Goal: Book appointment/travel/reservation

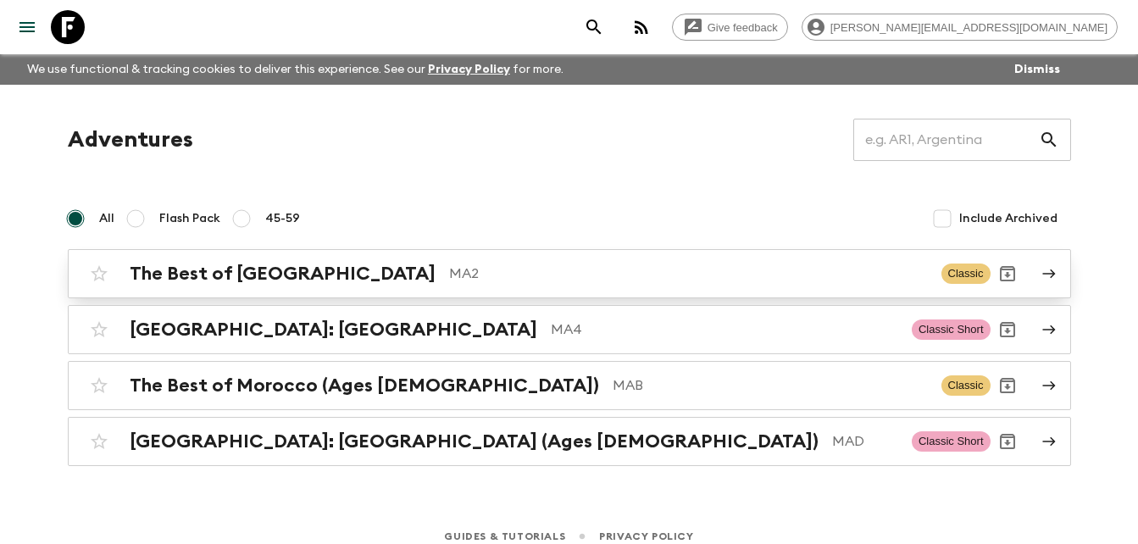
click at [273, 269] on h2 "The Best of [GEOGRAPHIC_DATA]" at bounding box center [283, 274] width 306 height 22
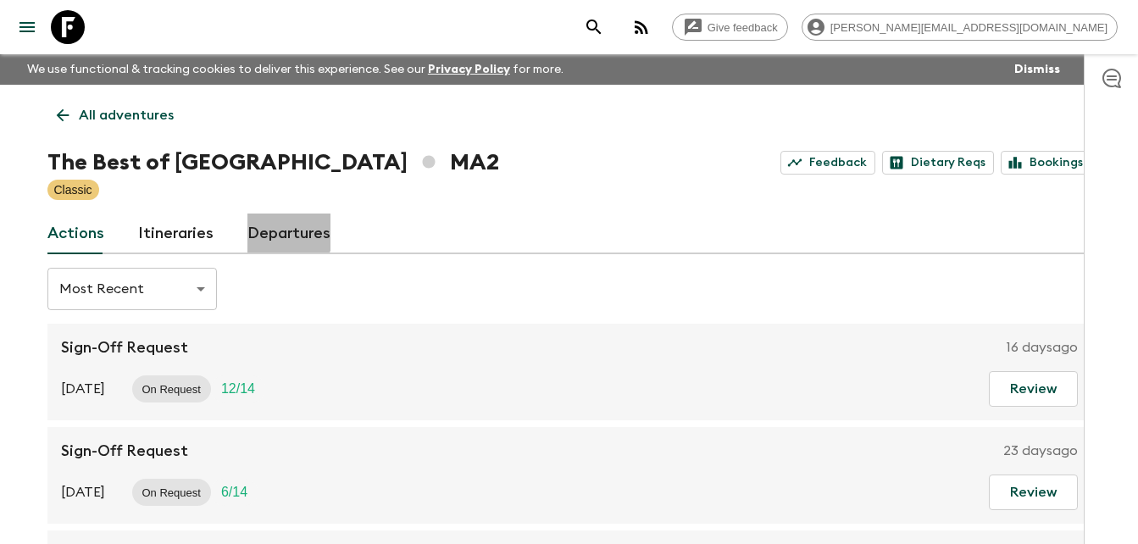
click at [269, 230] on link "Departures" at bounding box center [288, 233] width 83 height 41
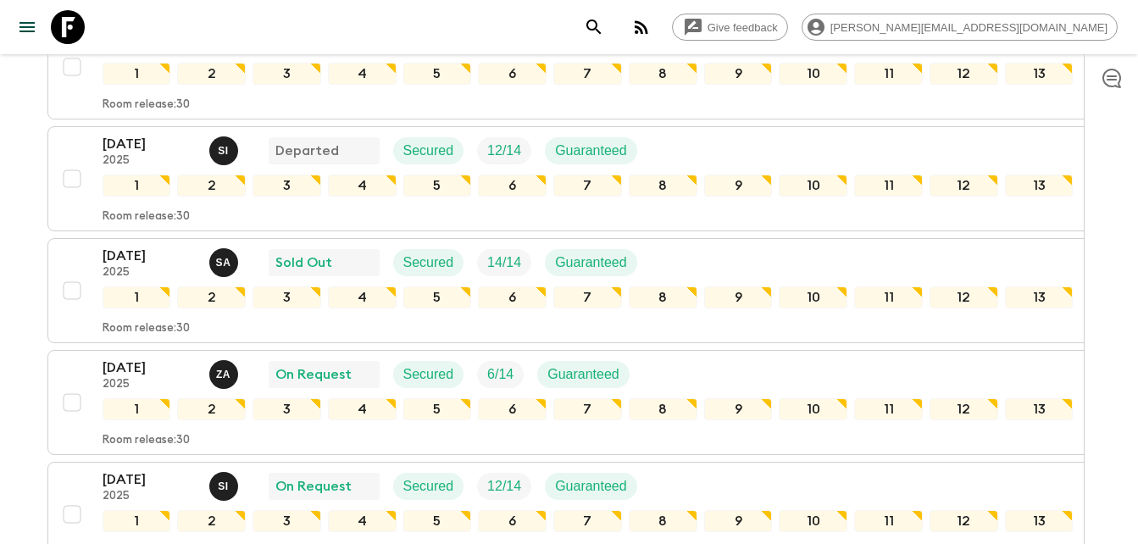
scroll to position [358, 0]
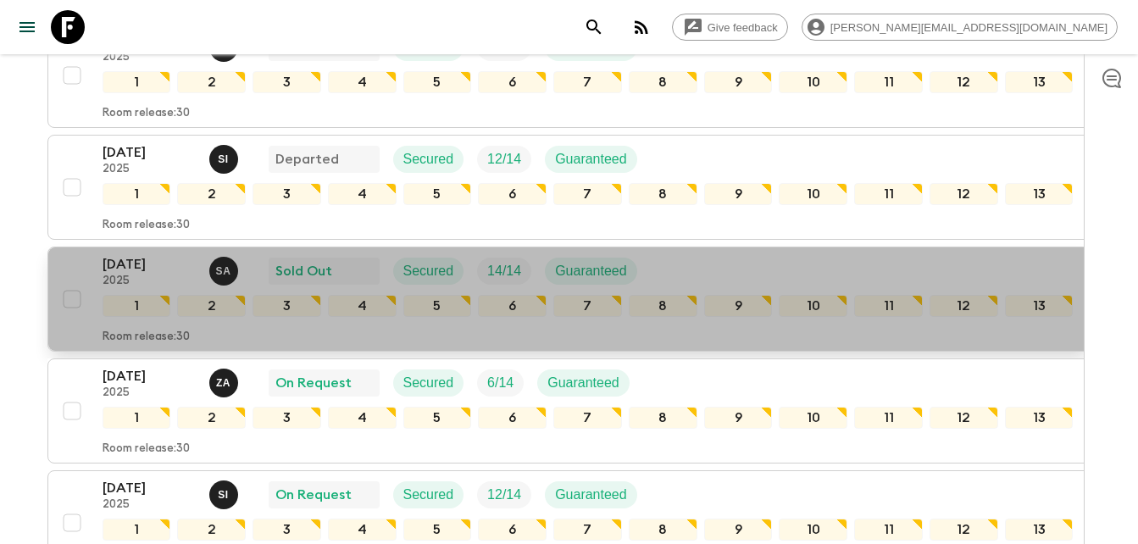
click at [118, 261] on p "[DATE]" at bounding box center [149, 264] width 93 height 20
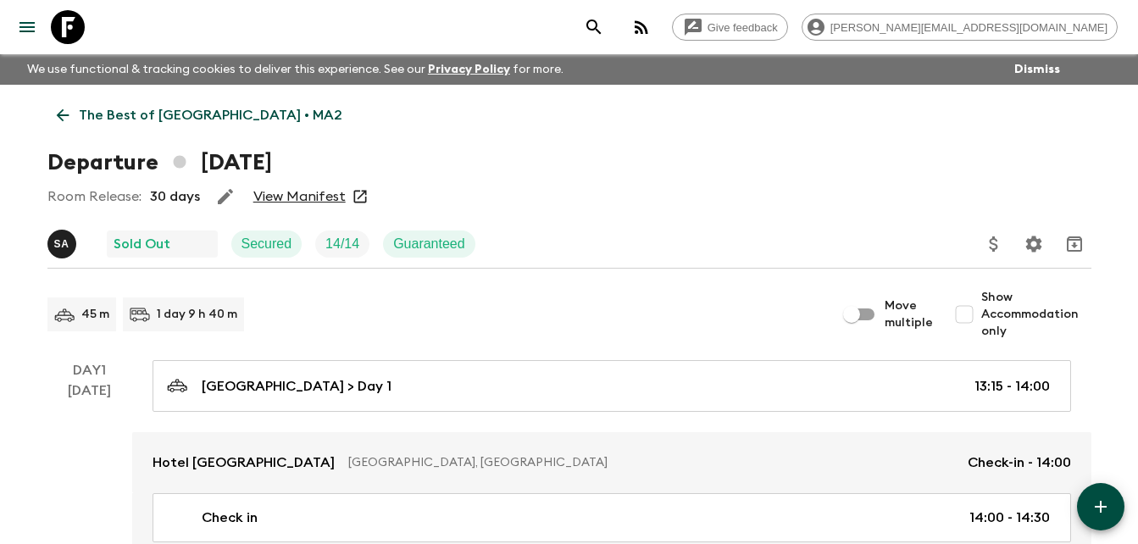
click at [296, 191] on link "View Manifest" at bounding box center [299, 196] width 92 height 17
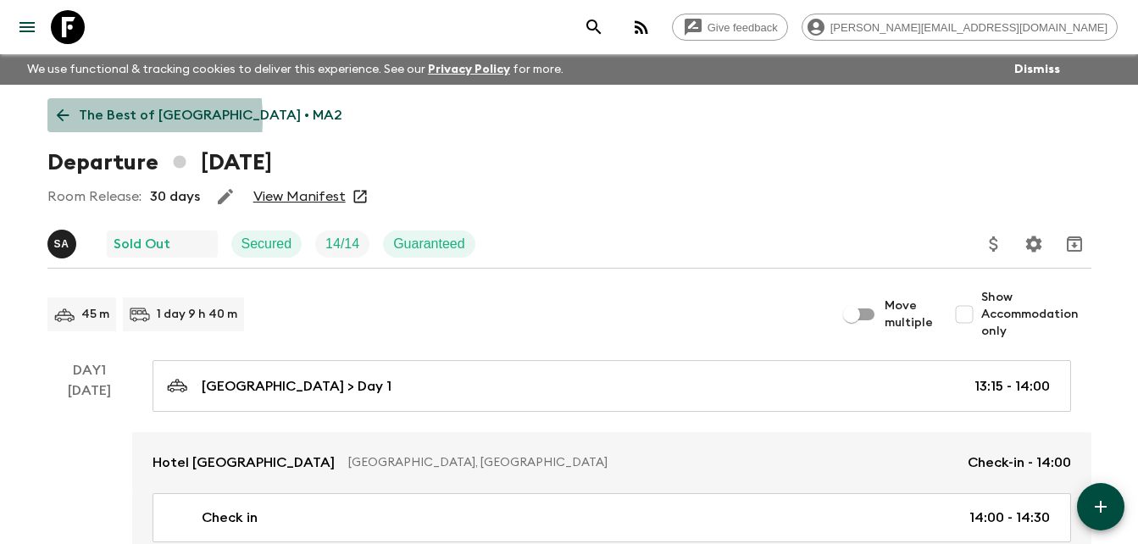
click at [60, 119] on icon at bounding box center [62, 115] width 13 height 13
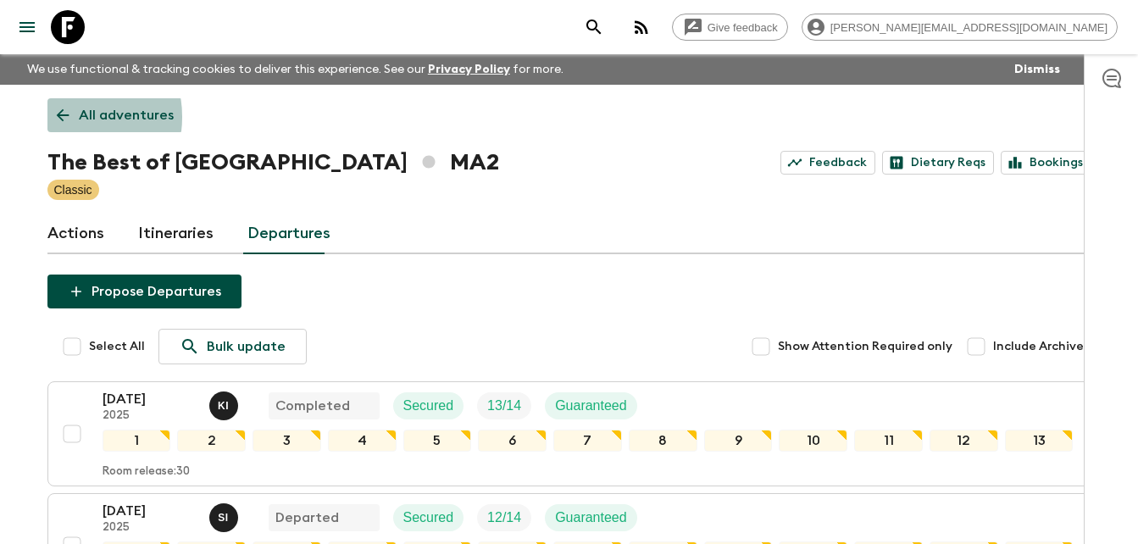
click at [64, 117] on icon at bounding box center [62, 115] width 19 height 19
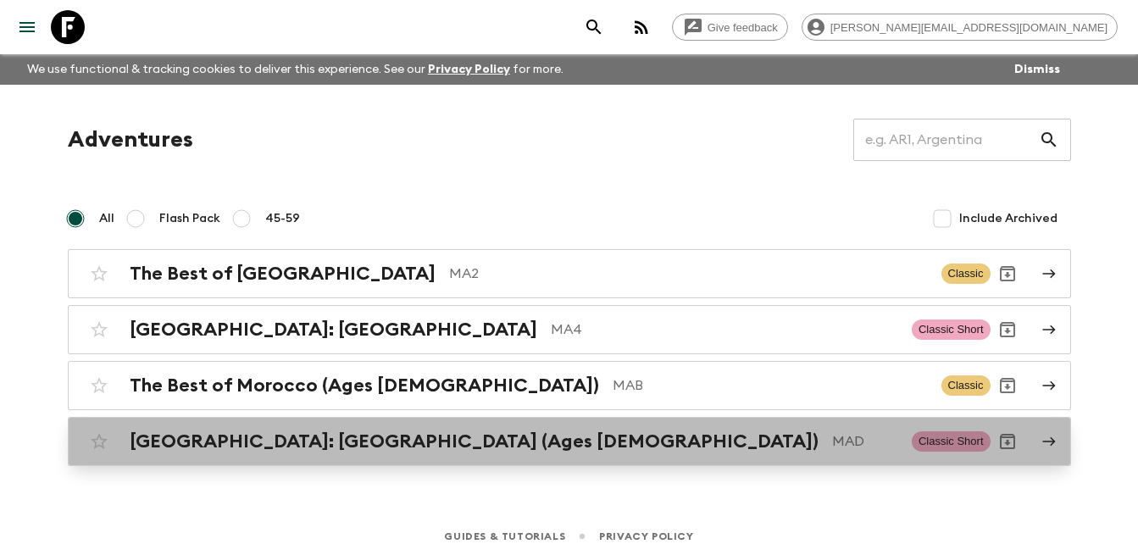
click at [314, 445] on h2 "[GEOGRAPHIC_DATA]: [GEOGRAPHIC_DATA] (Ages [DEMOGRAPHIC_DATA])" at bounding box center [474, 441] width 689 height 22
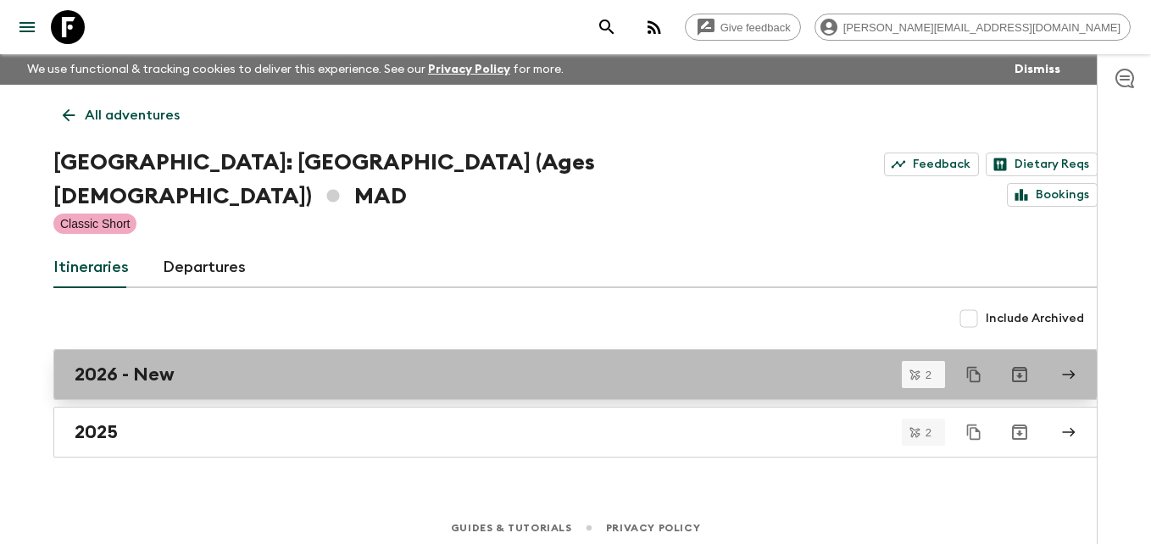
click at [119, 363] on h2 "2026 - New" at bounding box center [125, 374] width 100 height 22
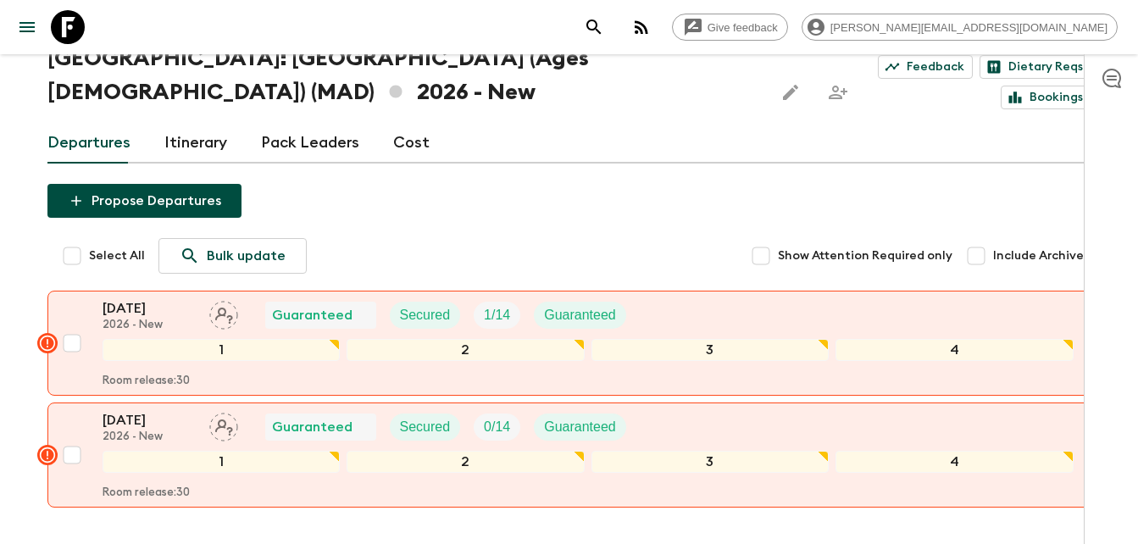
scroll to position [107, 0]
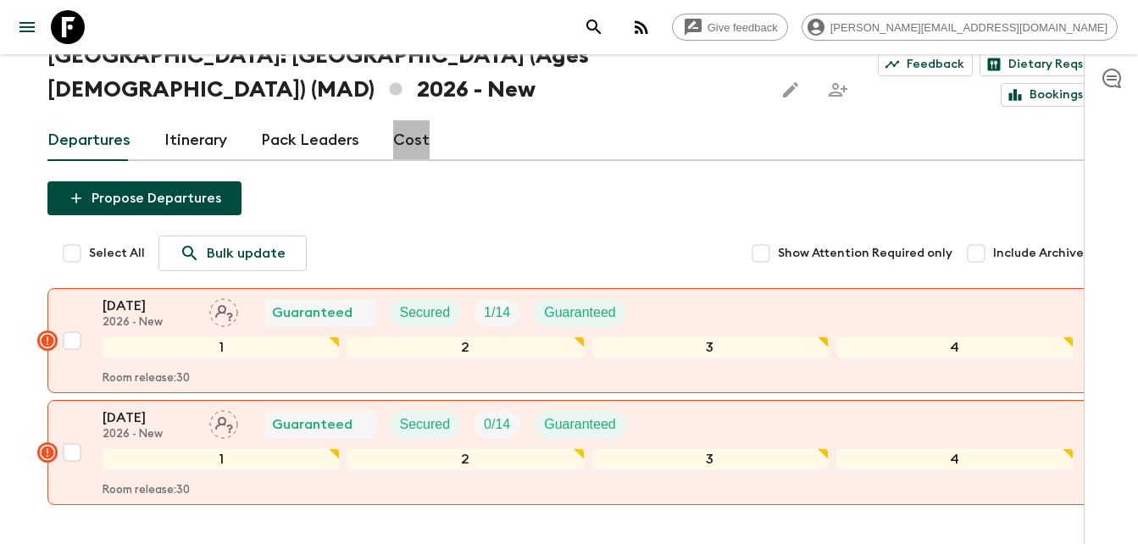
click at [409, 120] on link "Cost" at bounding box center [411, 140] width 36 height 41
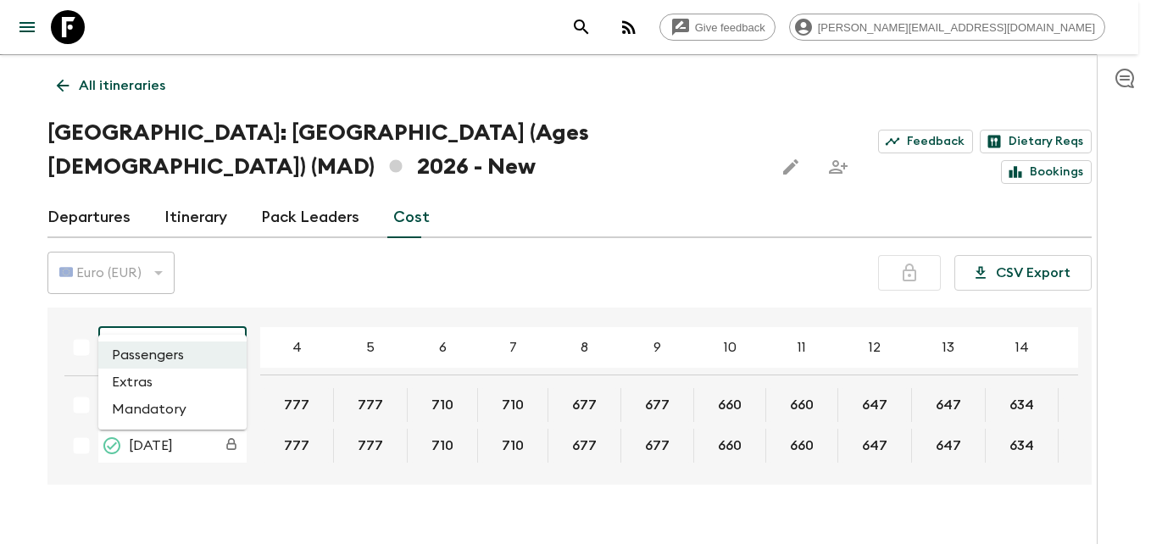
click at [230, 307] on body "Give feedback [PERSON_NAME][EMAIL_ADDRESS][DOMAIN_NAME] We use functional & tra…" at bounding box center [575, 273] width 1151 height 607
click at [137, 387] on li "Extras" at bounding box center [172, 382] width 148 height 27
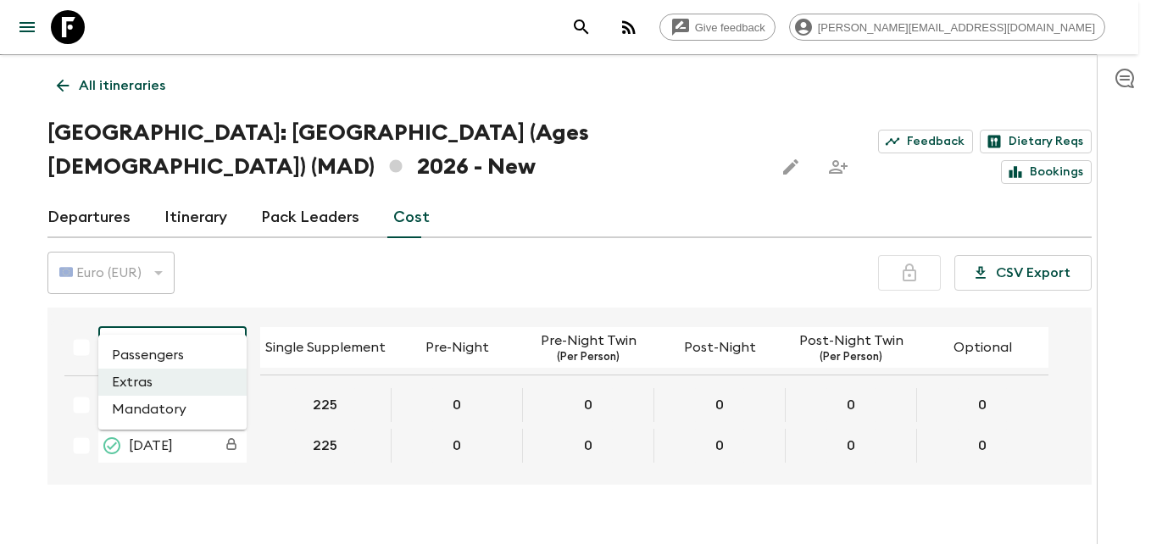
click at [229, 305] on body "Give feedback [PERSON_NAME][EMAIL_ADDRESS][DOMAIN_NAME] We use functional & tra…" at bounding box center [575, 273] width 1151 height 607
click at [152, 356] on li "Passengers" at bounding box center [172, 354] width 148 height 27
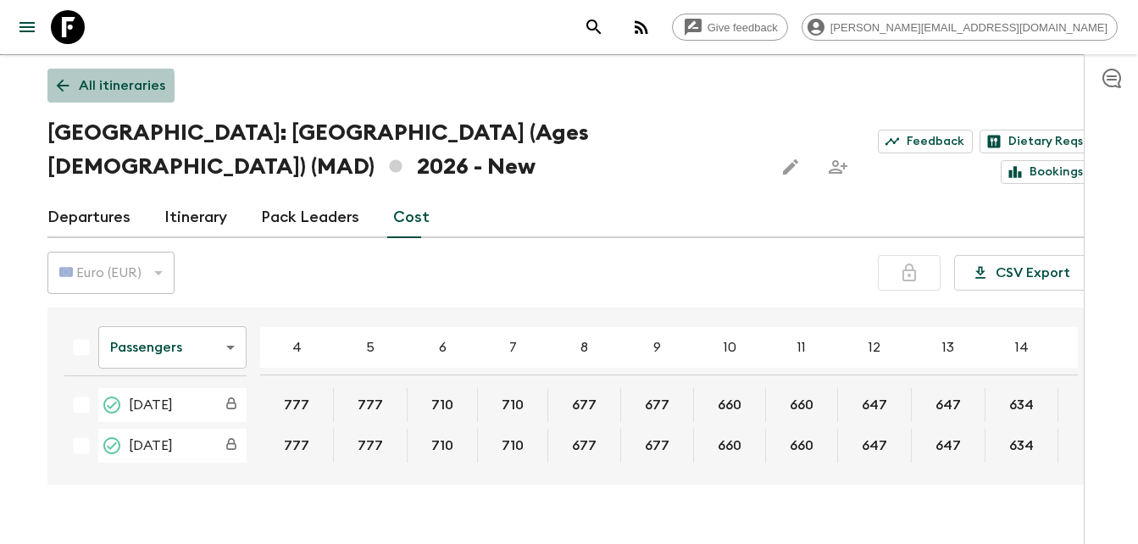
click at [61, 88] on icon at bounding box center [62, 85] width 19 height 19
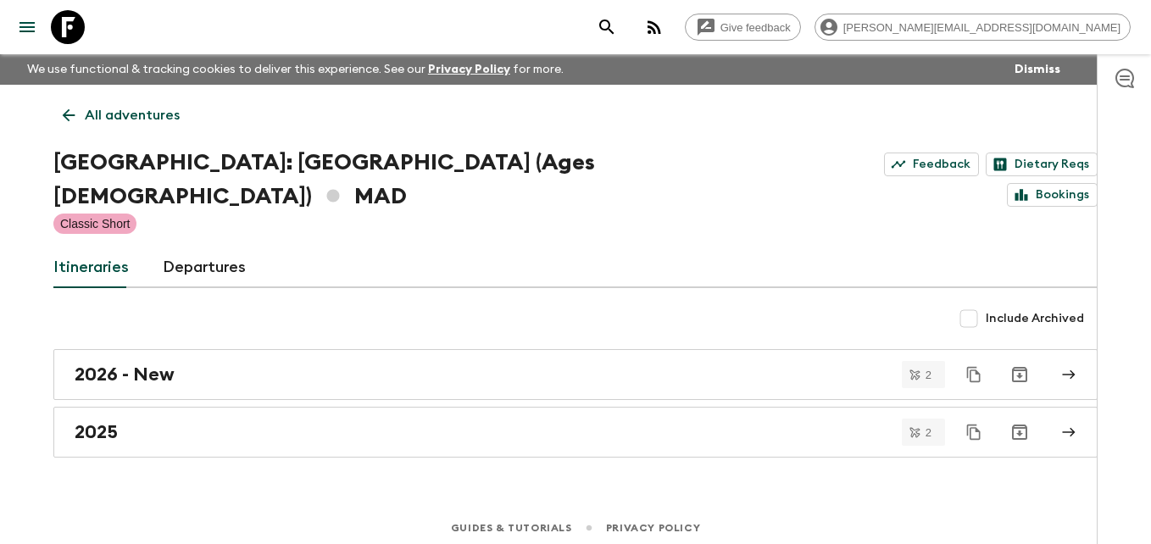
click at [61, 88] on div "All adventures [GEOGRAPHIC_DATA]: [GEOGRAPHIC_DATA] (Ages [DEMOGRAPHIC_DATA]) M…" at bounding box center [575, 271] width 1084 height 373
click at [67, 119] on icon at bounding box center [69, 115] width 13 height 13
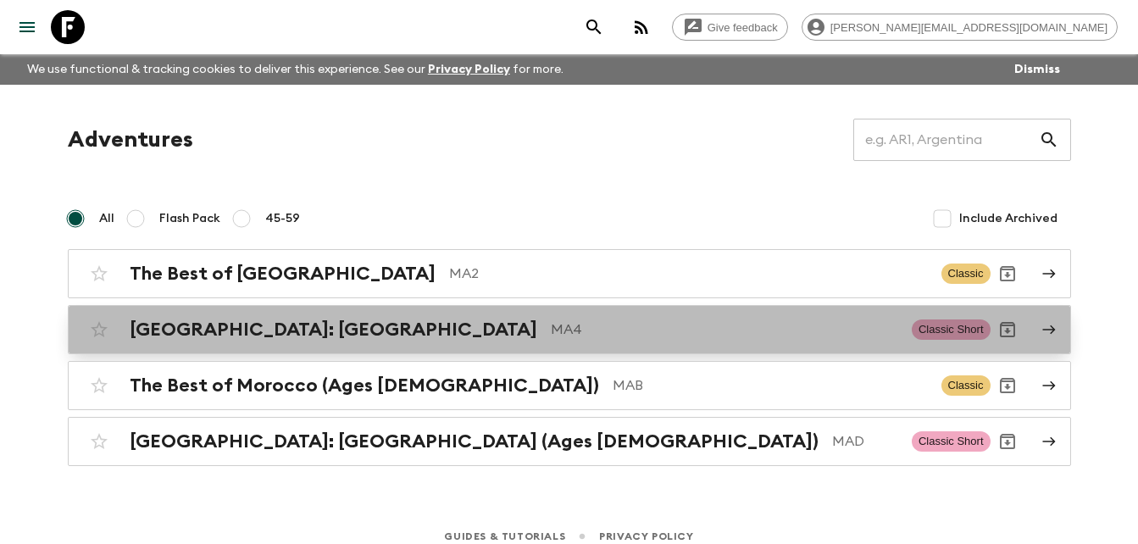
click at [275, 340] on h2 "[GEOGRAPHIC_DATA]: [GEOGRAPHIC_DATA]" at bounding box center [334, 330] width 408 height 22
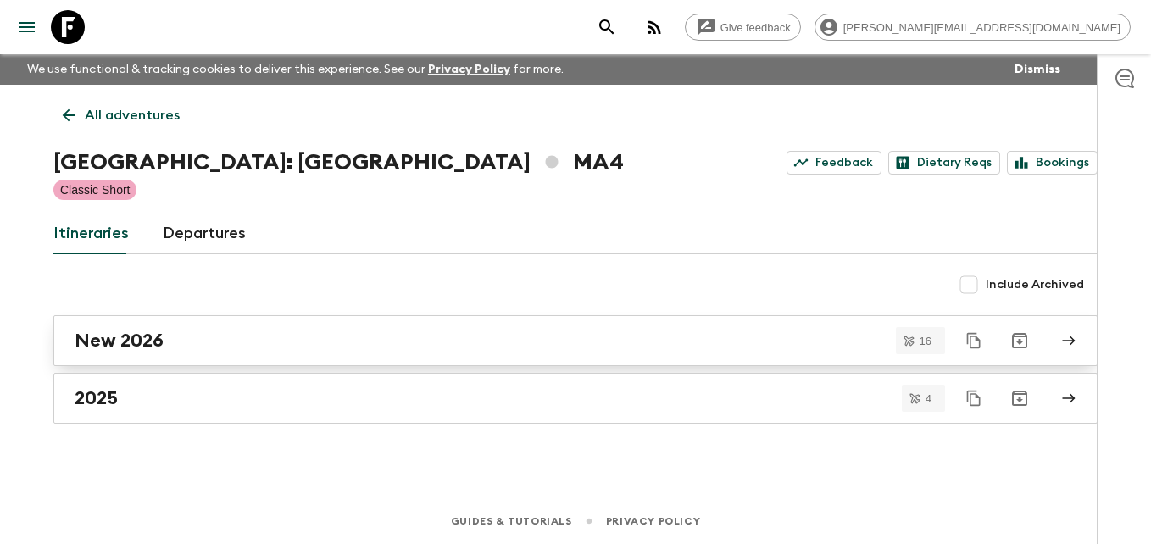
click at [117, 343] on h2 "New 2026" at bounding box center [119, 341] width 89 height 22
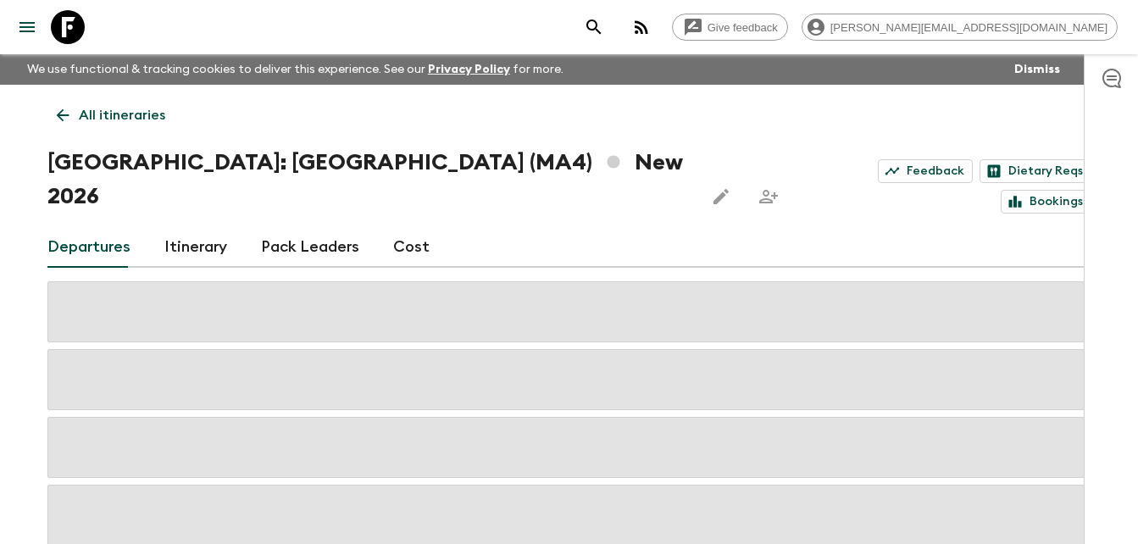
click at [406, 227] on link "Cost" at bounding box center [411, 247] width 36 height 41
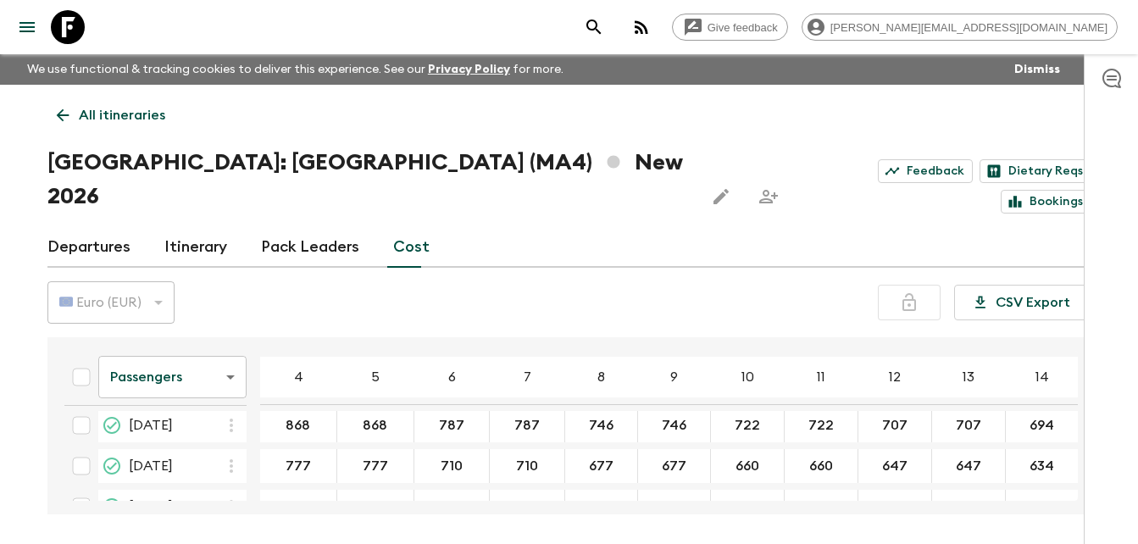
scroll to position [234, 0]
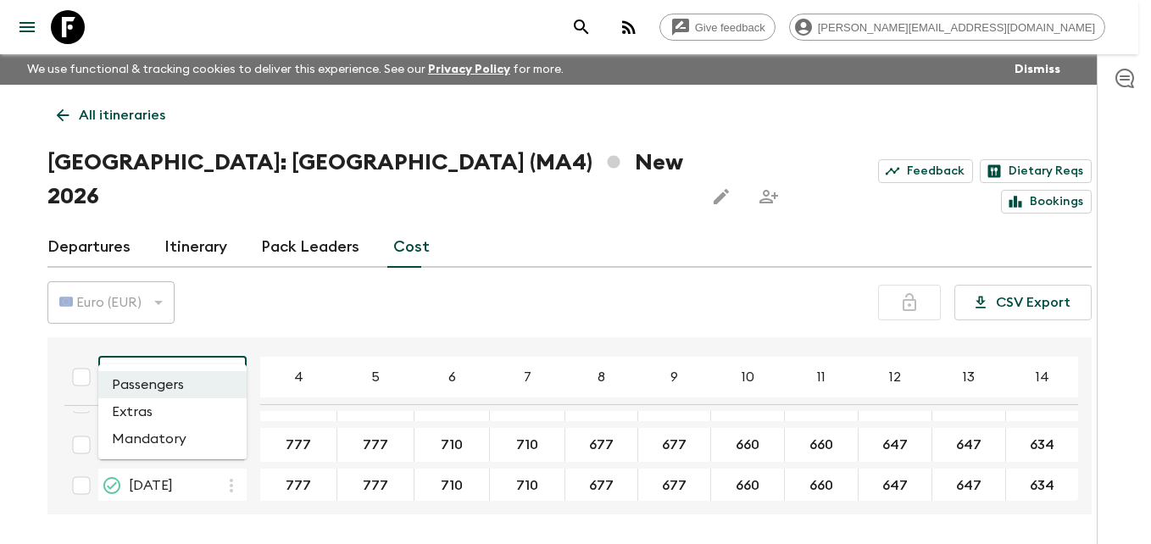
click at [232, 338] on body "Give feedback [PERSON_NAME][EMAIL_ADDRESS][DOMAIN_NAME] We use functional & tra…" at bounding box center [575, 303] width 1151 height 607
click at [142, 408] on li "Extras" at bounding box center [172, 411] width 148 height 27
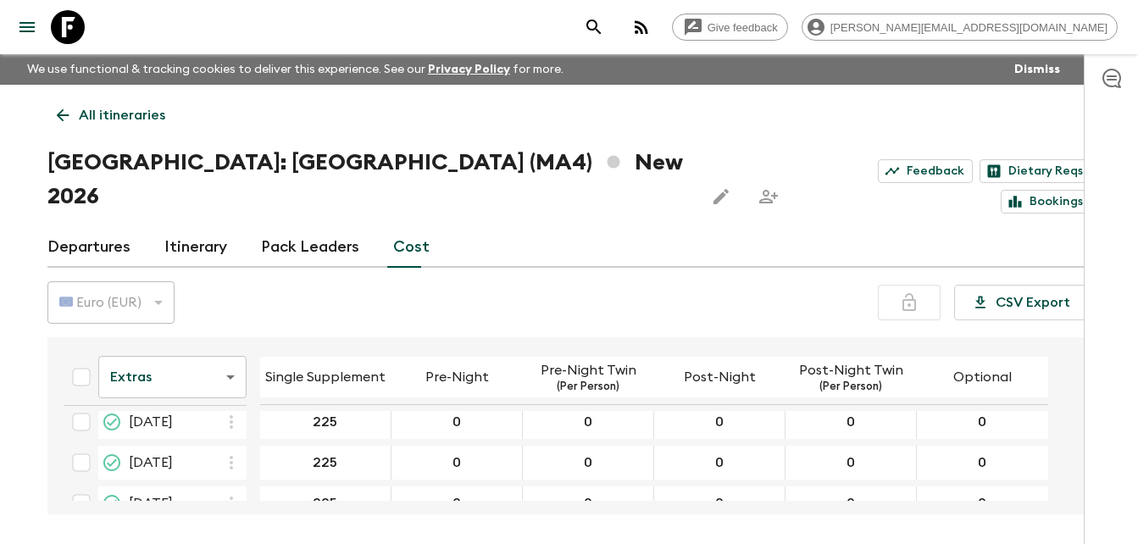
scroll to position [568, 0]
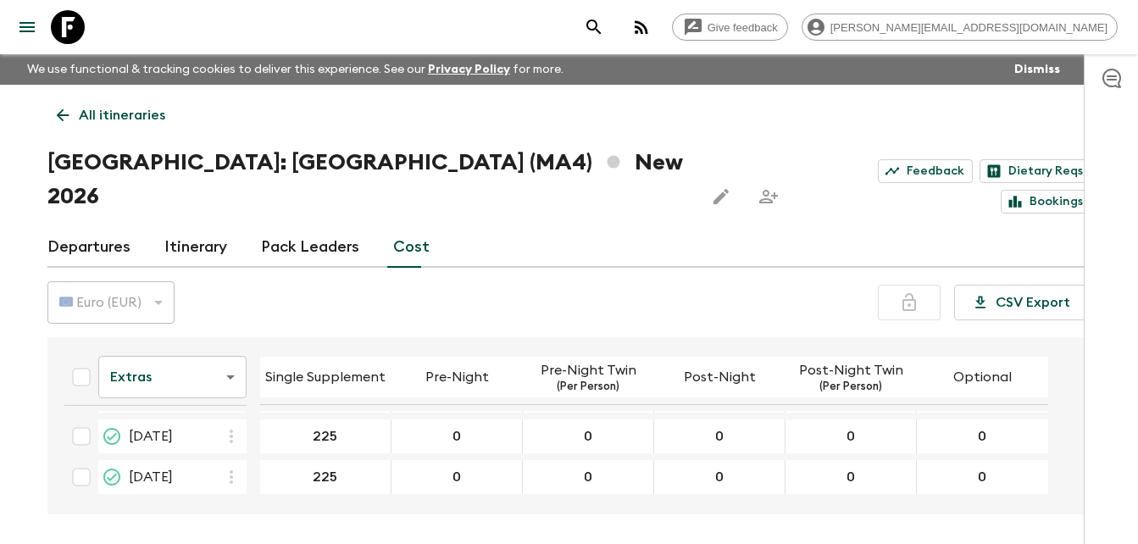
click at [1074, 468] on div "Extras extrasCost ​ Single Supplement Pre-Night Pre-Night Twin (Per Person) Pos…" at bounding box center [569, 425] width 1044 height 177
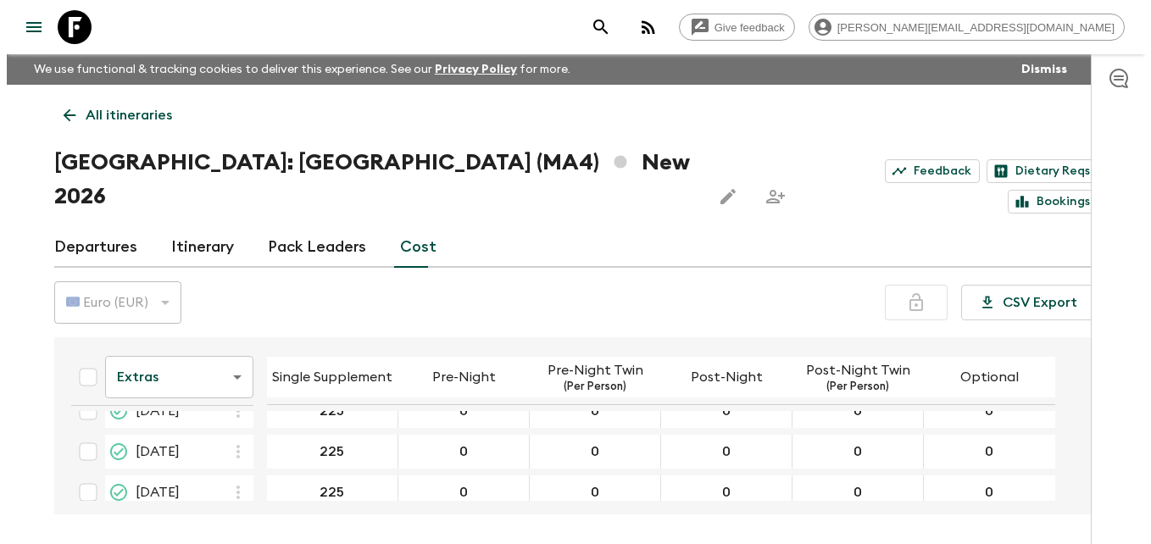
scroll to position [93, 0]
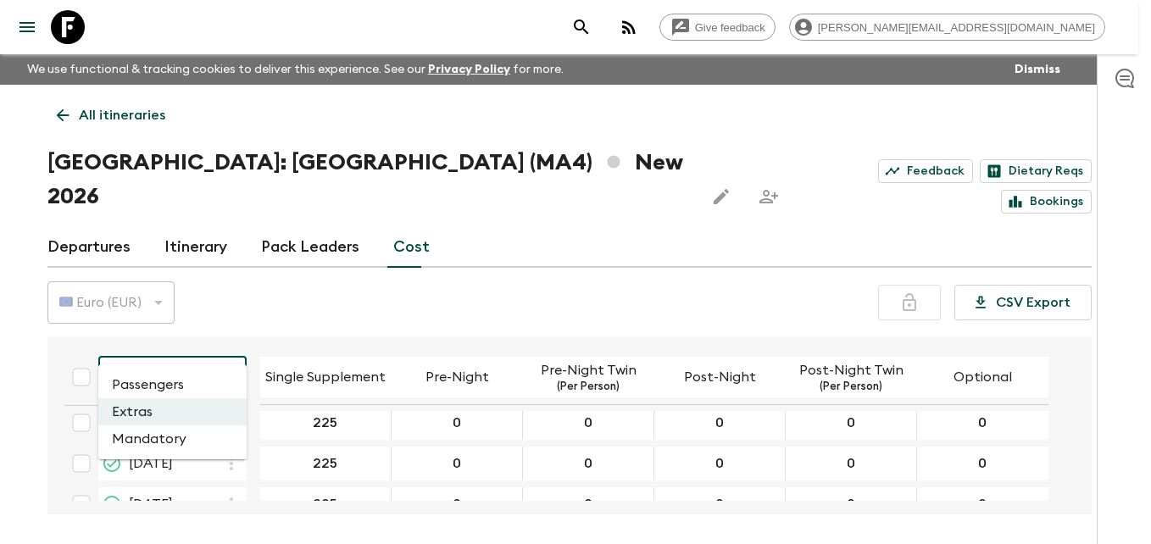
click at [229, 336] on body "Give feedback [PERSON_NAME][EMAIL_ADDRESS][DOMAIN_NAME] We use functional & tra…" at bounding box center [575, 303] width 1151 height 607
click at [166, 388] on li "Passengers" at bounding box center [172, 384] width 148 height 27
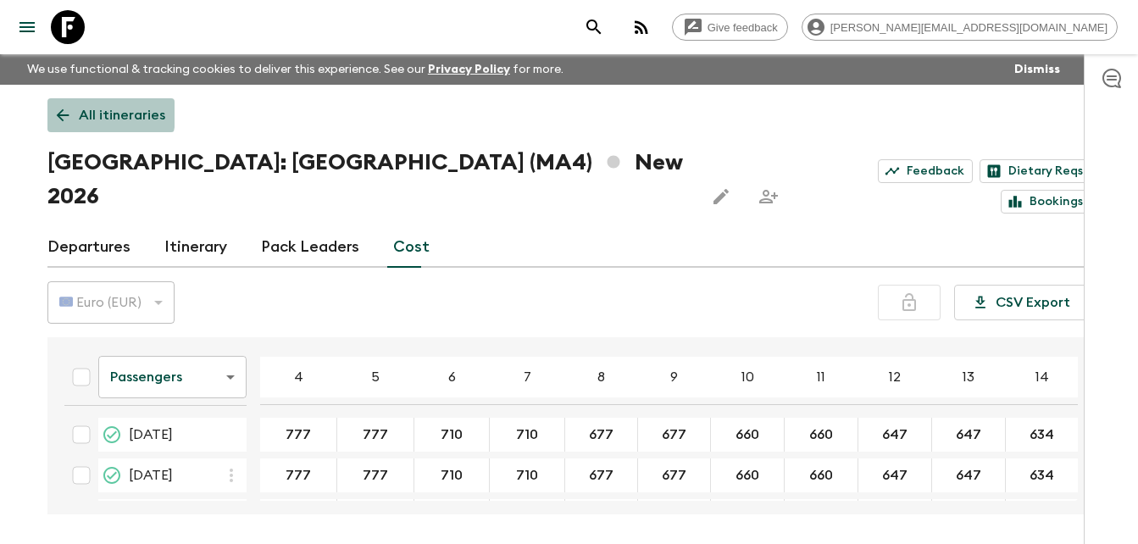
click at [65, 114] on icon at bounding box center [62, 115] width 19 height 19
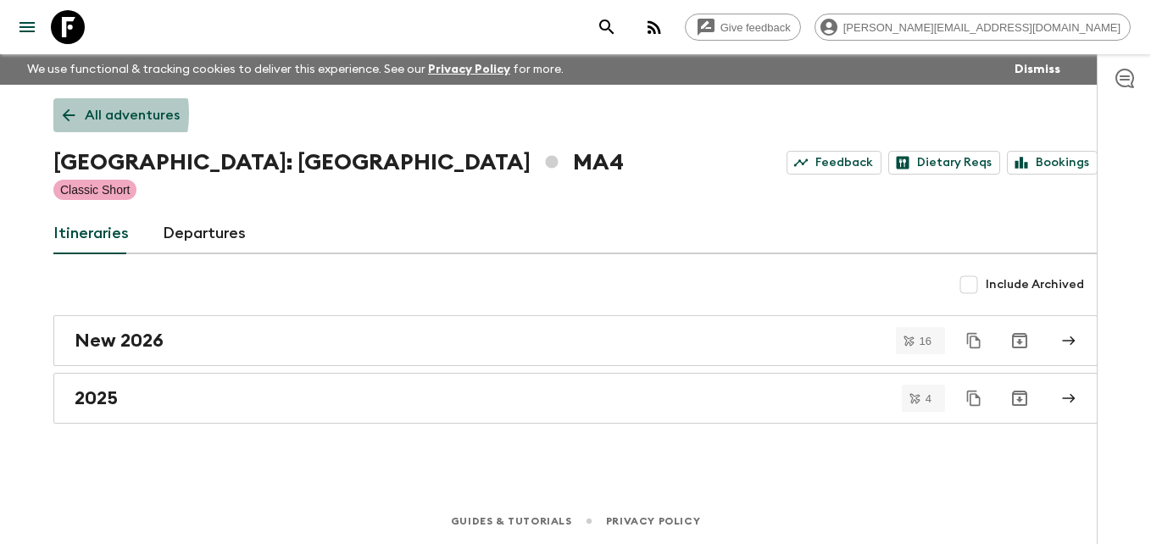
click at [65, 114] on icon at bounding box center [69, 115] width 13 height 13
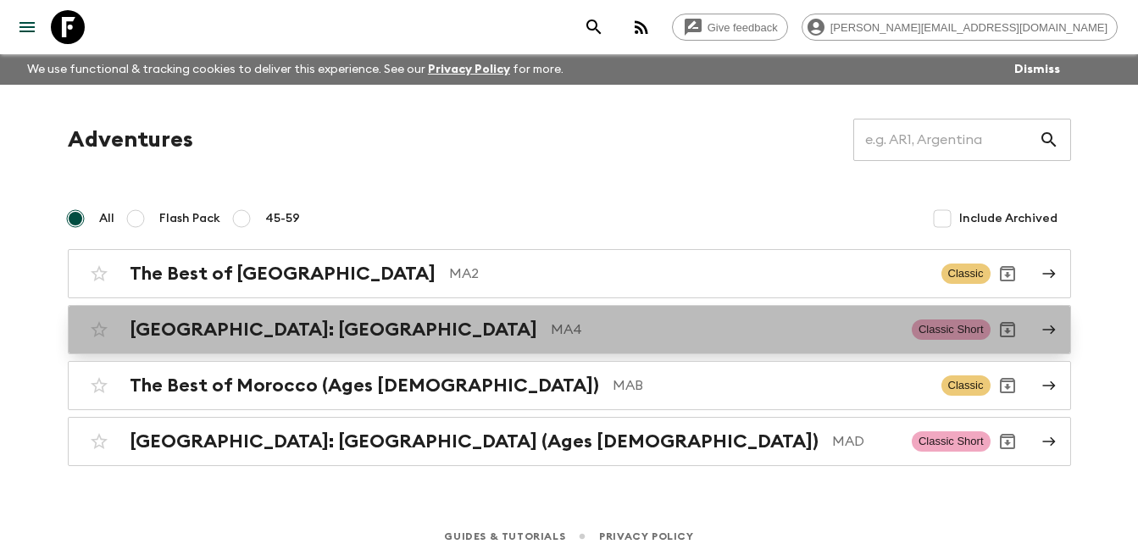
click at [299, 324] on h2 "[GEOGRAPHIC_DATA]: [GEOGRAPHIC_DATA]" at bounding box center [334, 330] width 408 height 22
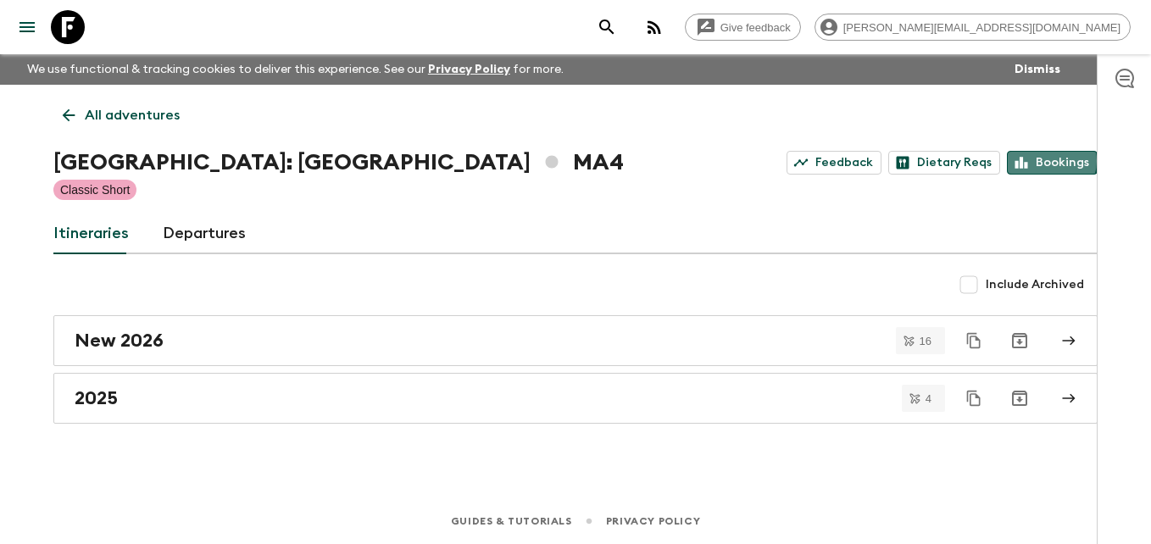
click at [1051, 161] on link "Bookings" at bounding box center [1051, 163] width 91 height 24
